Goal: Information Seeking & Learning: Learn about a topic

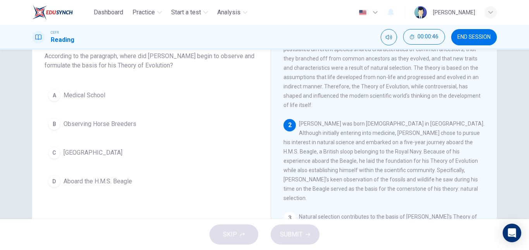
scroll to position [41, 0]
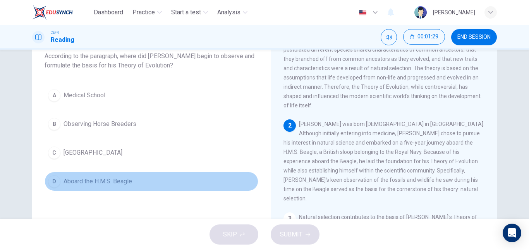
click at [114, 181] on span "Aboard the H.M.S. Beagle" at bounding box center [97, 180] width 68 height 9
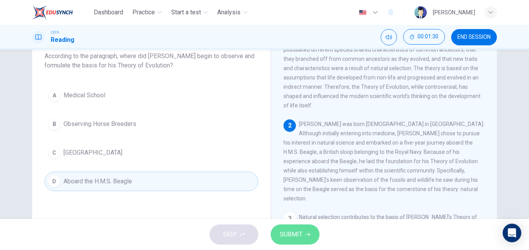
click at [297, 233] on span "SUBMIT" at bounding box center [291, 234] width 22 height 11
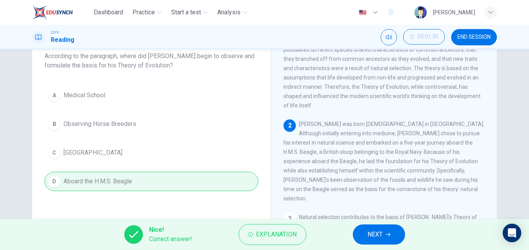
click at [357, 225] on div "Nice! Correct answer! Explanation NEXT" at bounding box center [264, 234] width 529 height 31
click at [360, 229] on button "NEXT" at bounding box center [379, 234] width 52 height 20
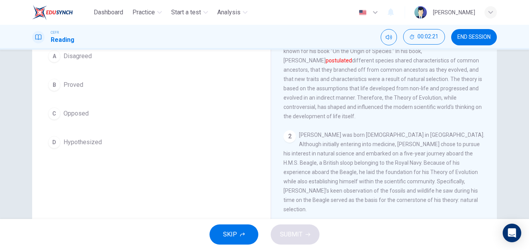
scroll to position [67, 0]
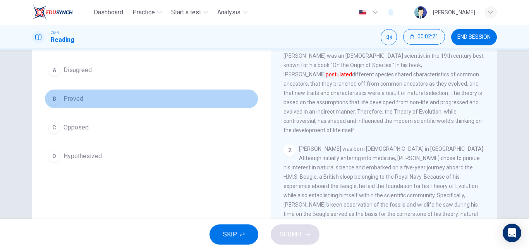
click at [68, 96] on span "Proved" at bounding box center [73, 98] width 20 height 9
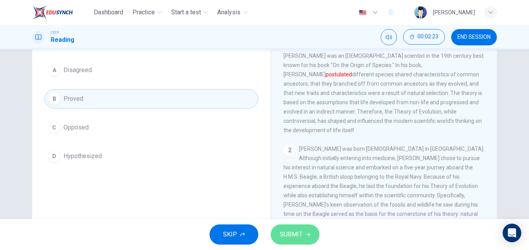
click at [288, 233] on span "SUBMIT" at bounding box center [291, 234] width 22 height 11
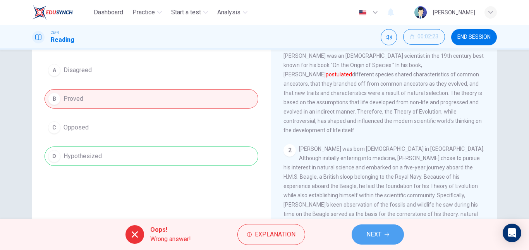
click at [387, 238] on button "NEXT" at bounding box center [377, 234] width 52 height 20
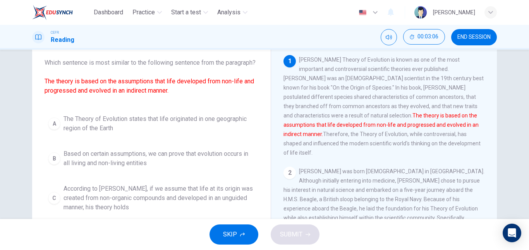
scroll to position [45, 0]
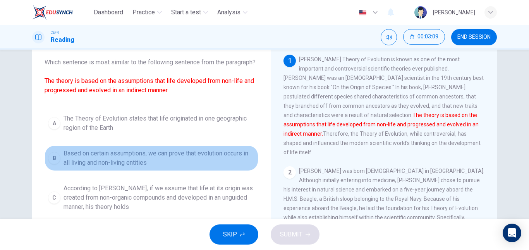
click at [113, 167] on span "Based on certain assumptions, we can prove that evolution occurs in all living …" at bounding box center [158, 158] width 191 height 19
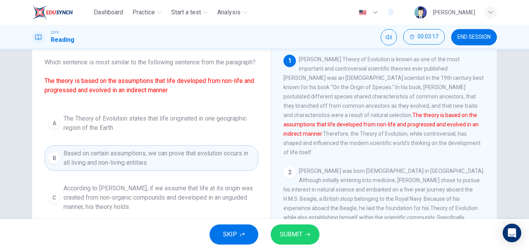
drag, startPoint x: 117, startPoint y: 91, endPoint x: 169, endPoint y: 88, distance: 51.9
click at [169, 88] on font "The theory is based on the assumptions that life developed from non-life and pr…" at bounding box center [149, 85] width 209 height 17
click at [183, 153] on div "A The Theory of Evolution states that life originated in one geographic region …" at bounding box center [152, 179] width 214 height 139
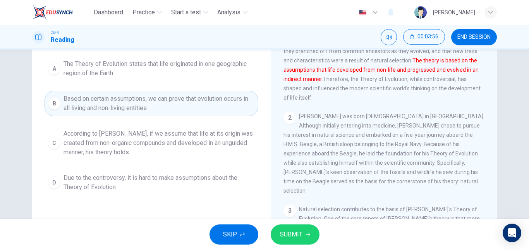
scroll to position [131, 0]
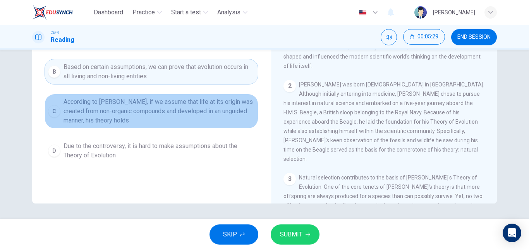
click at [136, 125] on span "According to Darwin, if we assume that life at its origin was created from non-…" at bounding box center [158, 111] width 191 height 28
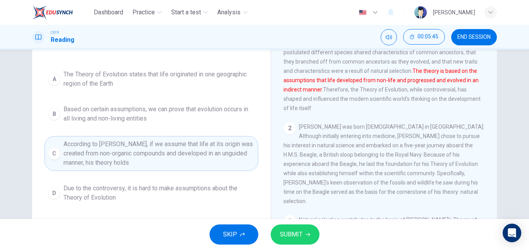
scroll to position [89, 0]
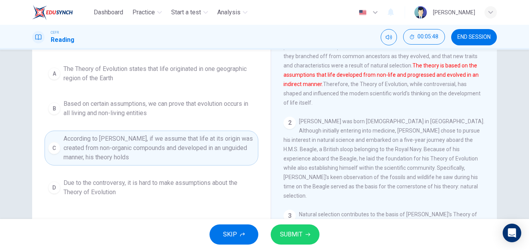
click at [136, 118] on span "Based on certain assumptions, we can prove that evolution occurs in all living …" at bounding box center [158, 108] width 191 height 19
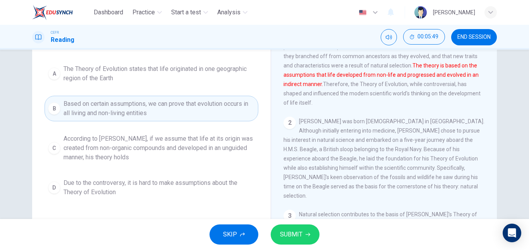
scroll to position [62, 0]
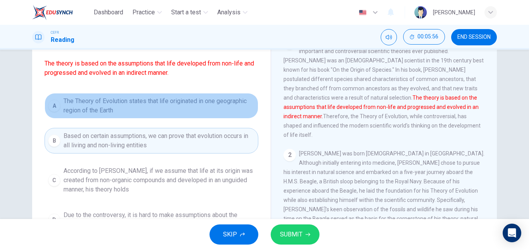
click at [147, 115] on span "The Theory of Evolution states that life originated in one geographic region of…" at bounding box center [158, 105] width 191 height 19
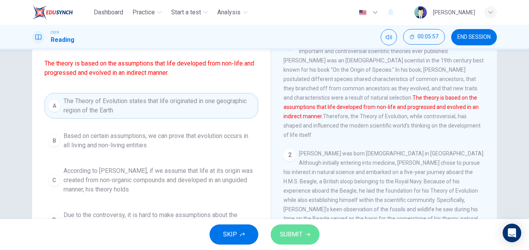
click at [285, 236] on span "SUBMIT" at bounding box center [291, 234] width 22 height 11
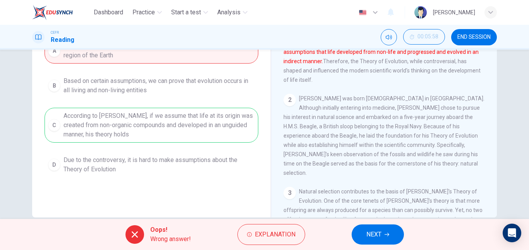
scroll to position [117, 0]
click at [375, 233] on span "NEXT" at bounding box center [373, 234] width 15 height 11
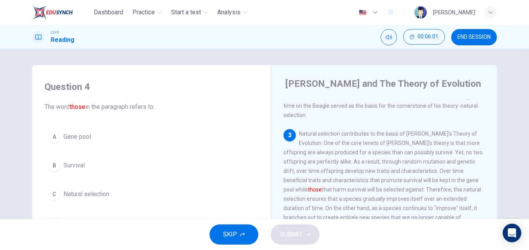
scroll to position [174, 0]
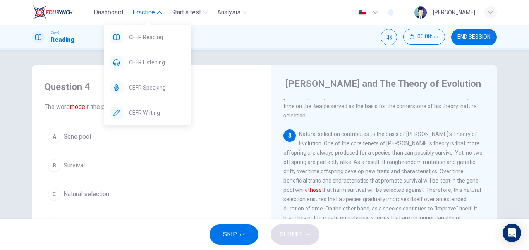
click at [159, 13] on icon "button" at bounding box center [159, 12] width 5 height 5
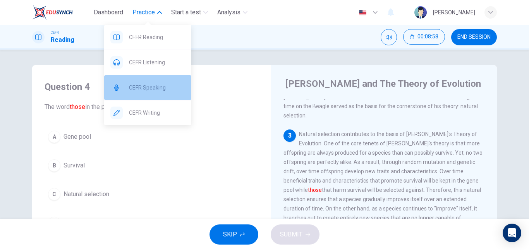
click at [138, 86] on span "CEFR Speaking" at bounding box center [157, 87] width 56 height 9
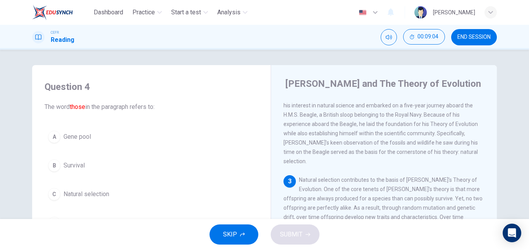
scroll to position [128, 0]
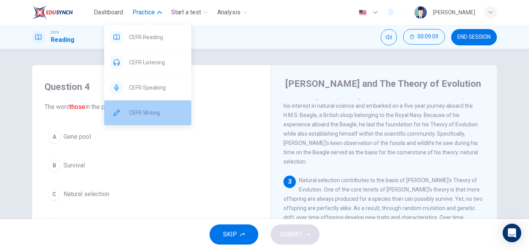
click at [148, 103] on div "CEFR Writing" at bounding box center [147, 112] width 87 height 25
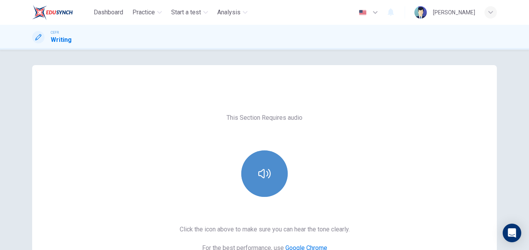
click at [260, 173] on icon "button" at bounding box center [264, 173] width 12 height 12
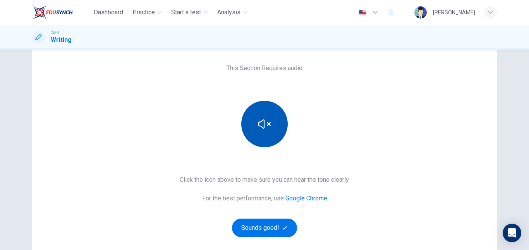
scroll to position [50, 0]
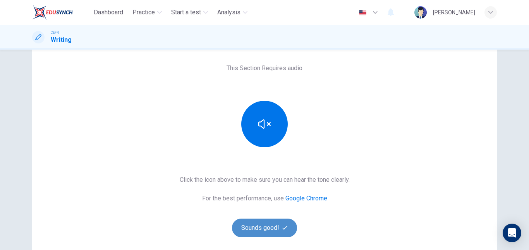
click at [263, 224] on button "Sounds good!" at bounding box center [264, 227] width 65 height 19
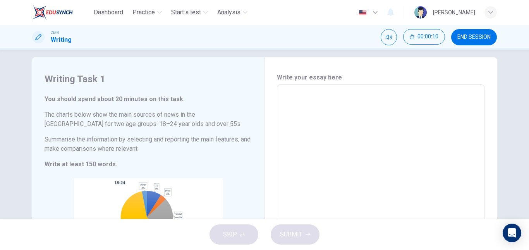
scroll to position [7, 0]
click at [286, 103] on textarea at bounding box center [380, 199] width 197 height 216
